Goal: Task Accomplishment & Management: Use online tool/utility

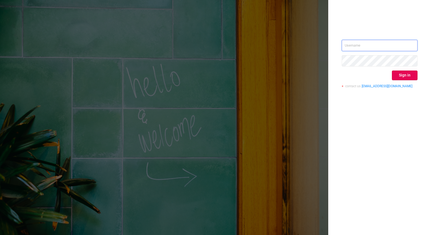
click at [389, 47] on input "text" at bounding box center [380, 45] width 76 height 11
paste input "[PERSON_NAME][EMAIL_ADDRESS][DOMAIN_NAME]"
type input "[PERSON_NAME][EMAIL_ADDRESS][DOMAIN_NAME]"
click at [362, 101] on div "[PERSON_NAME][EMAIL_ADDRESS][DOMAIN_NAME] Sign in contact us [EMAIL_ADDRESS][DO…" at bounding box center [379, 117] width 103 height 235
click at [408, 74] on button "Sign in" at bounding box center [405, 76] width 26 height 10
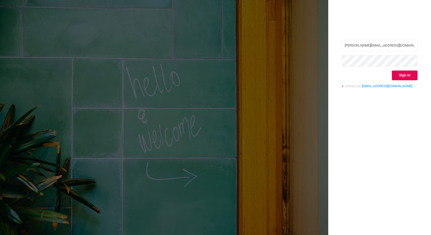
click at [352, 74] on div "Sign in" at bounding box center [380, 76] width 76 height 10
click at [402, 75] on button "Sign in" at bounding box center [405, 76] width 26 height 10
